Goal: Transaction & Acquisition: Book appointment/travel/reservation

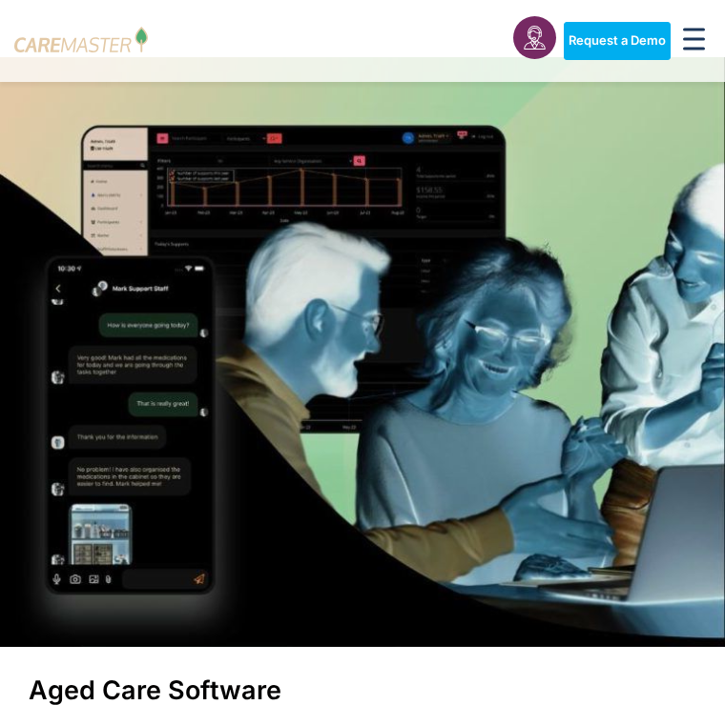
scroll to position [25, 0]
click at [637, 53] on link "Request a Demo" at bounding box center [616, 41] width 107 height 38
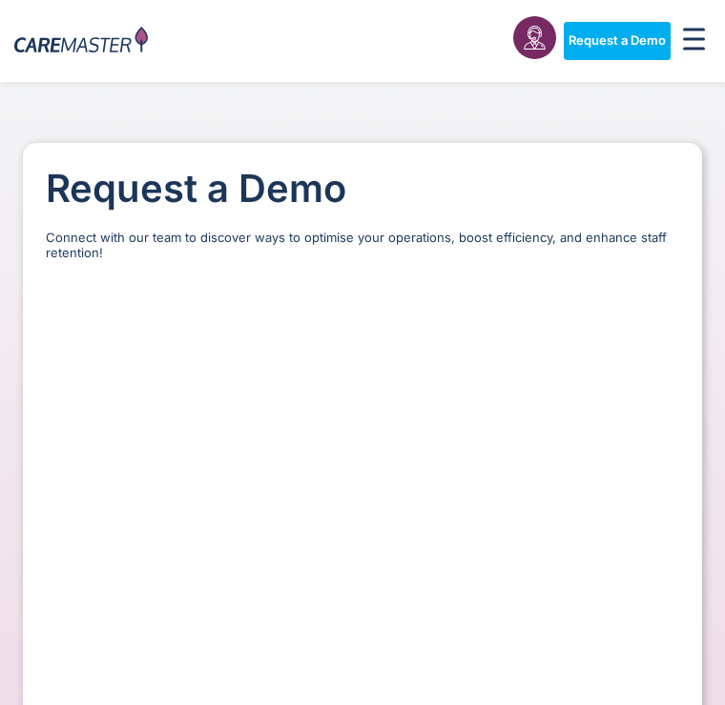
select select "**"
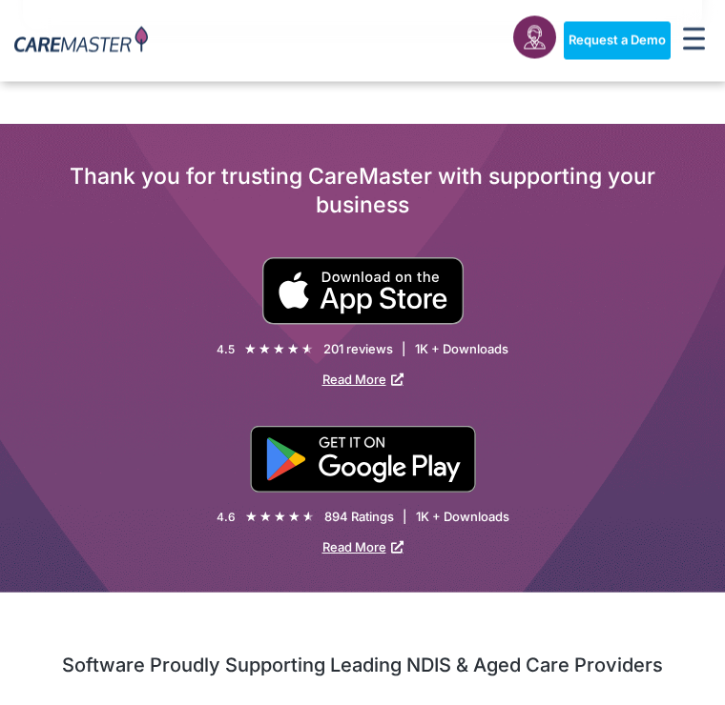
scroll to position [2799, 0]
